Goal: Navigation & Orientation: Go to known website

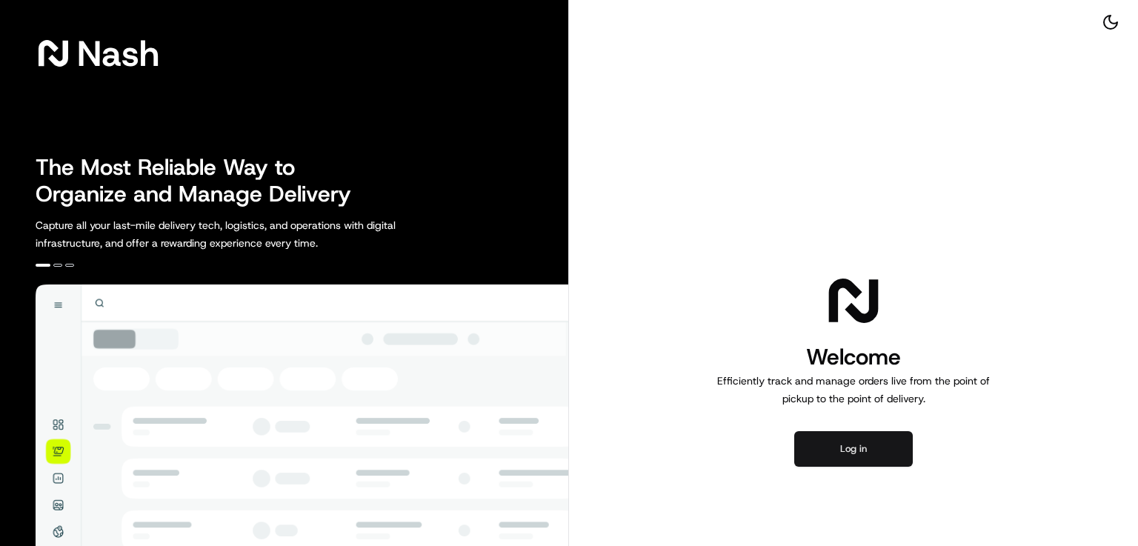
drag, startPoint x: 852, startPoint y: 470, endPoint x: 851, endPoint y: 456, distance: 14.8
click at [851, 456] on div "Welcome Efficiently track and manage orders live from the point of pickup to th…" at bounding box center [853, 369] width 569 height 738
click at [851, 456] on button "Log in" at bounding box center [853, 449] width 119 height 36
